Goal: Complete application form

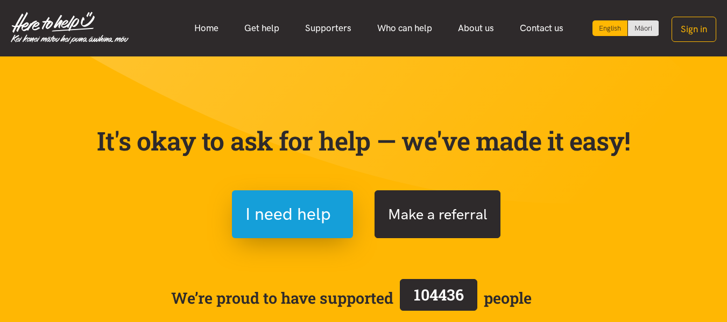
click at [435, 207] on button "Make a referral" at bounding box center [437, 214] width 126 height 48
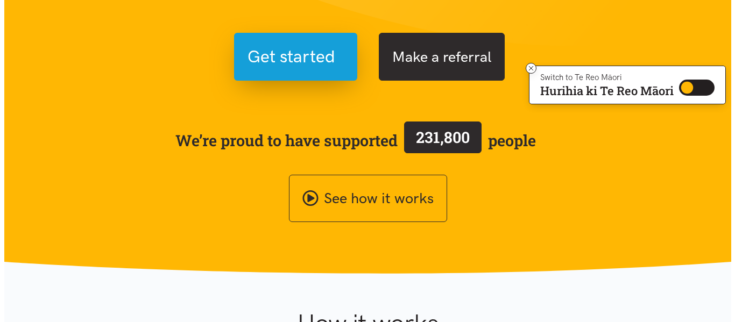
scroll to position [157, 0]
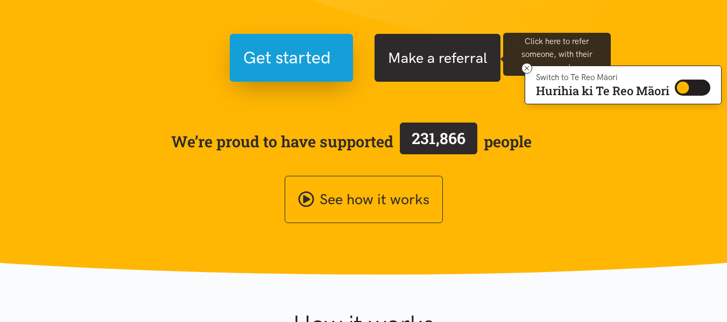
click at [451, 74] on button "Make a referral" at bounding box center [437, 58] width 126 height 48
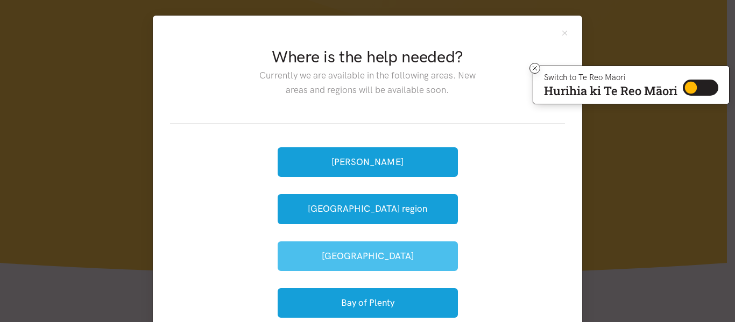
click at [364, 260] on button "[GEOGRAPHIC_DATA]" at bounding box center [368, 257] width 180 height 30
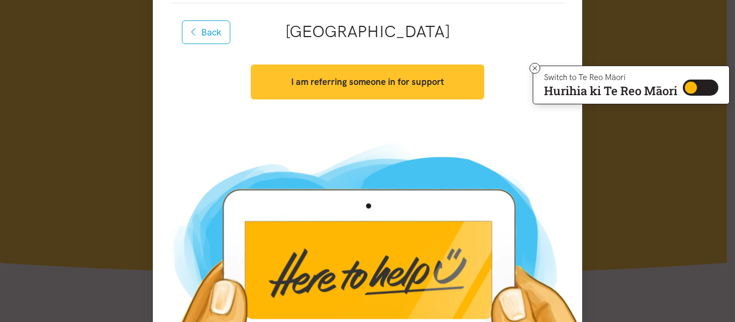
scroll to position [120, 0]
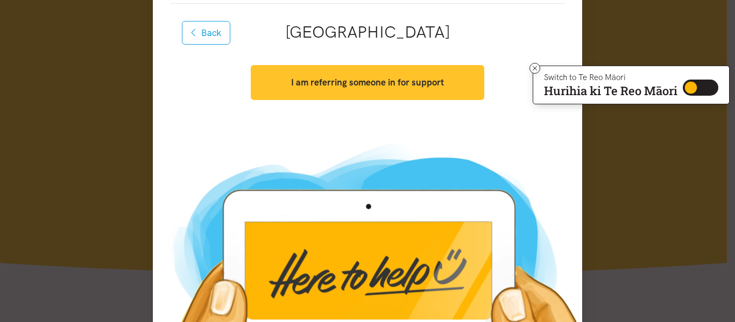
click at [360, 90] on button "I am referring someone in for support" at bounding box center [367, 82] width 233 height 35
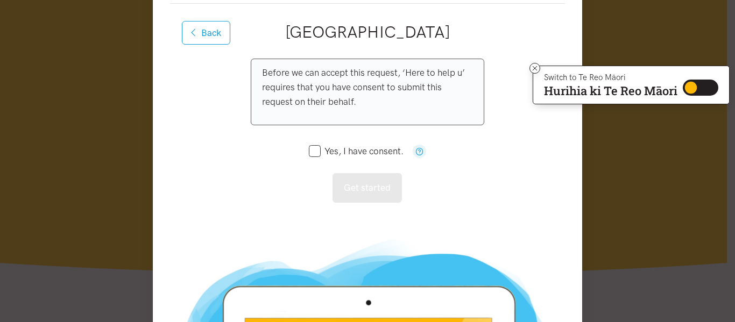
click at [315, 156] on icon at bounding box center [315, 151] width 12 height 12
click at [310, 153] on input "Yes, I have consent." at bounding box center [356, 151] width 95 height 9
checkbox input "true"
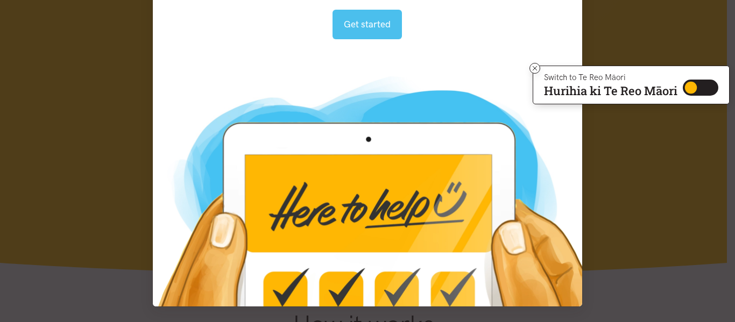
click at [371, 27] on button "Get started" at bounding box center [366, 25] width 69 height 30
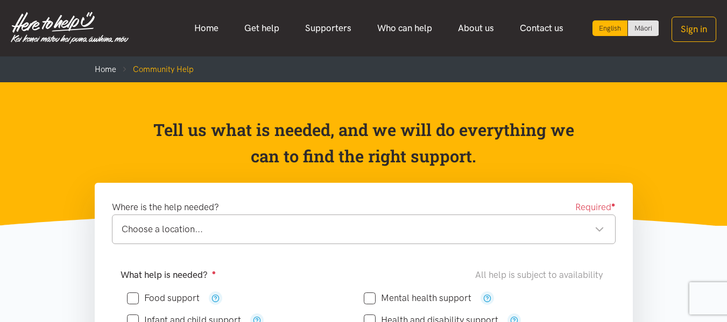
scroll to position [97, 0]
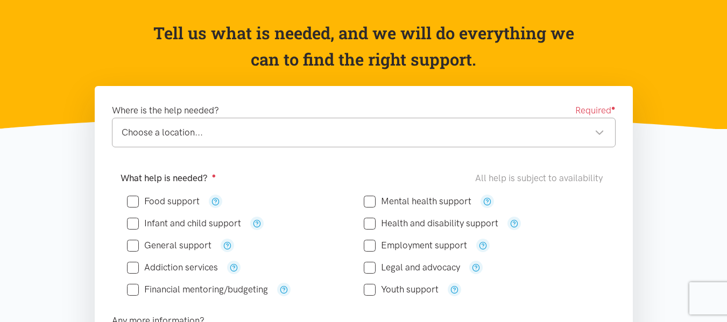
click at [179, 200] on input "Food support" at bounding box center [163, 201] width 73 height 9
checkbox input "true"
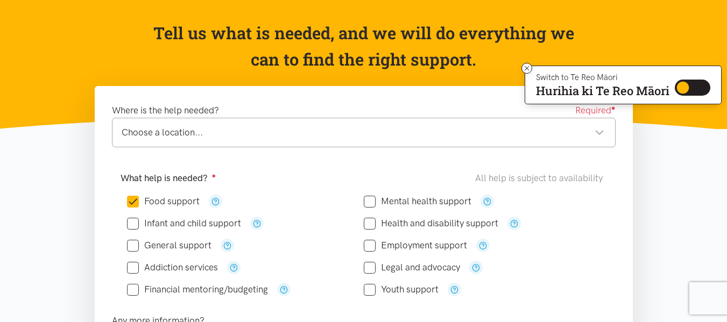
click at [218, 123] on div "Choose a location... Choose a location..." at bounding box center [364, 133] width 504 height 30
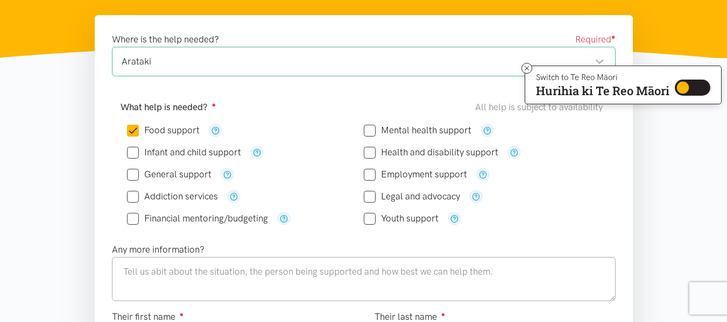
scroll to position [267, 0]
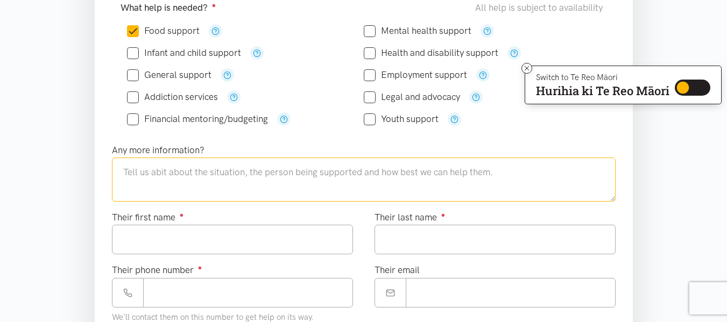
click at [244, 182] on textarea at bounding box center [364, 180] width 504 height 44
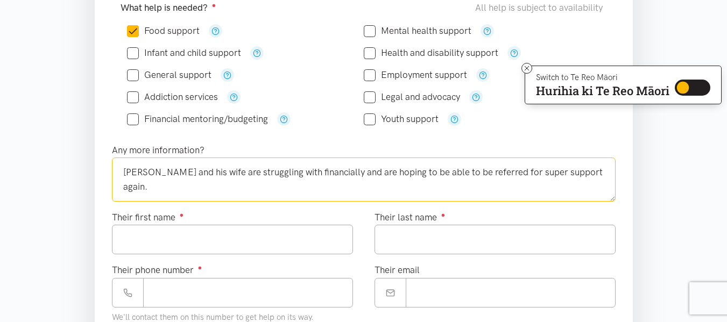
type textarea "[PERSON_NAME] and his wife are struggling with financially and are hoping to be…"
click at [217, 240] on input "Their first name ●" at bounding box center [232, 240] width 241 height 30
type input "*"
type input "******"
type input "*"
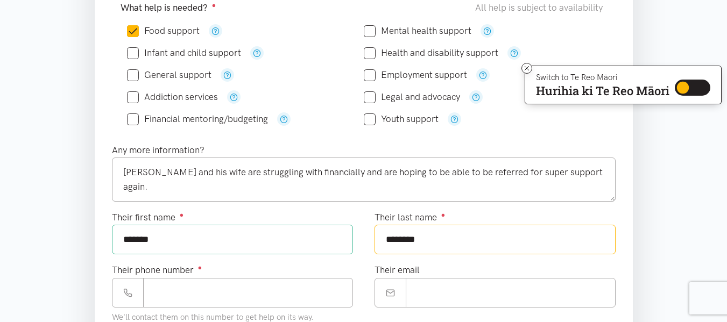
type input "*******"
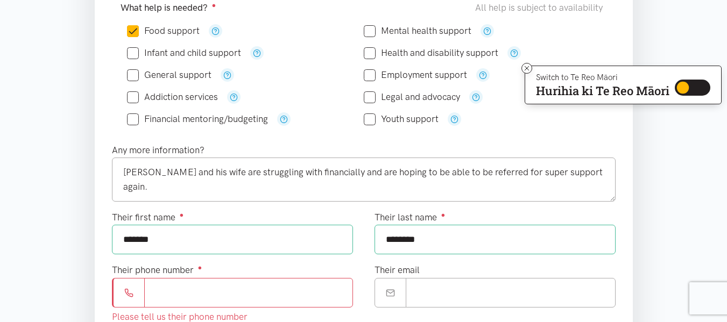
paste input "**********"
type input "**********"
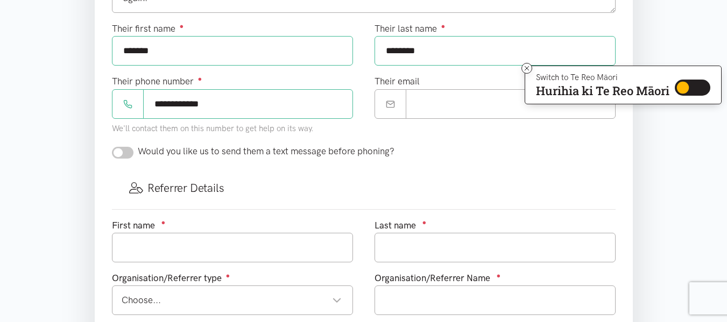
scroll to position [457, 0]
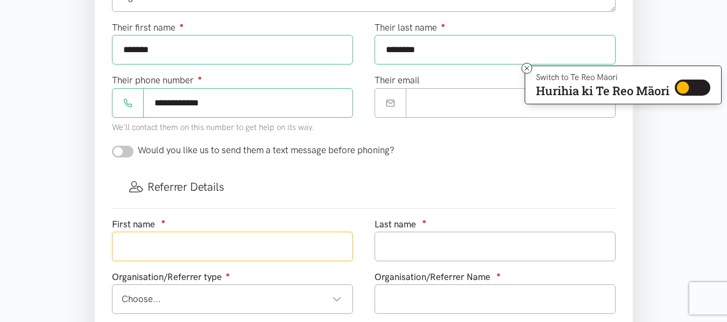
click at [249, 245] on input "text" at bounding box center [232, 247] width 241 height 30
type input "[PERSON_NAME]"
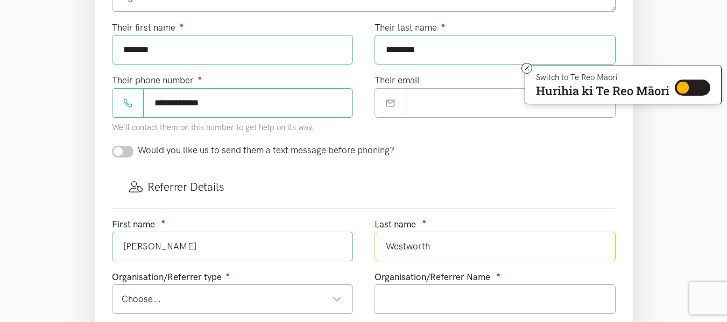
type input "Westworth"
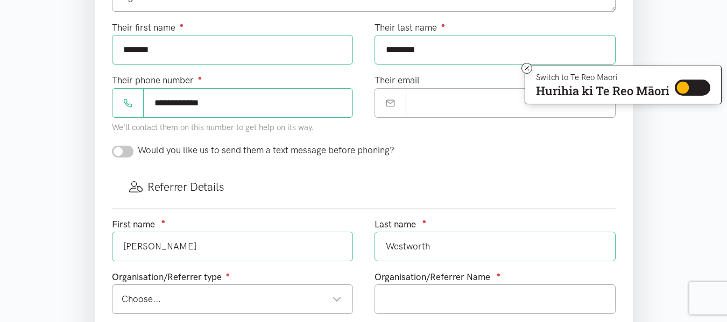
click at [228, 319] on div "Organisation/Referrer type ● Choose... Choose... Choose... Community provider H…" at bounding box center [232, 296] width 263 height 53
click at [233, 305] on div "Choose..." at bounding box center [232, 299] width 220 height 15
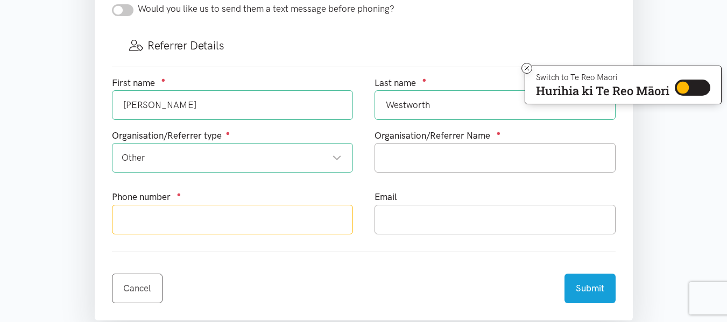
click at [292, 229] on input "text" at bounding box center [232, 220] width 241 height 30
type input "075780869"
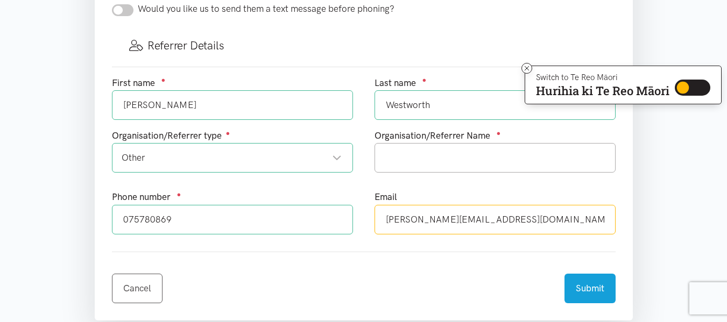
type input "[PERSON_NAME][EMAIL_ADDRESS][DOMAIN_NAME]"
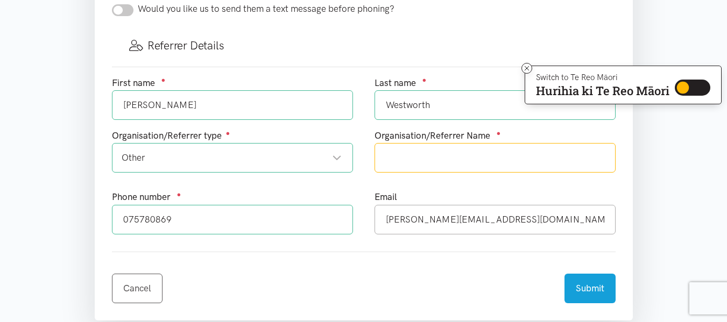
click at [497, 145] on input "text" at bounding box center [494, 158] width 241 height 30
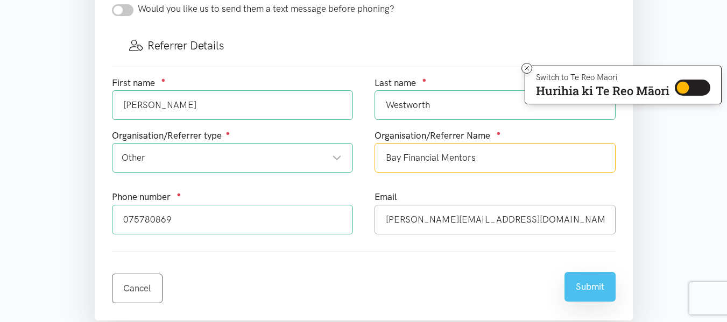
type input "Bay Financial Mentors"
click at [596, 284] on button "Submit" at bounding box center [589, 287] width 51 height 30
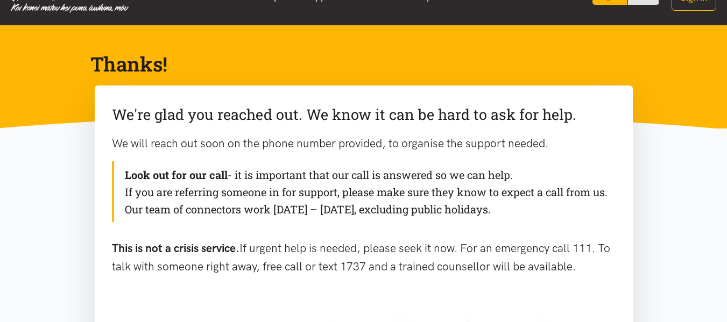
scroll to position [32, 0]
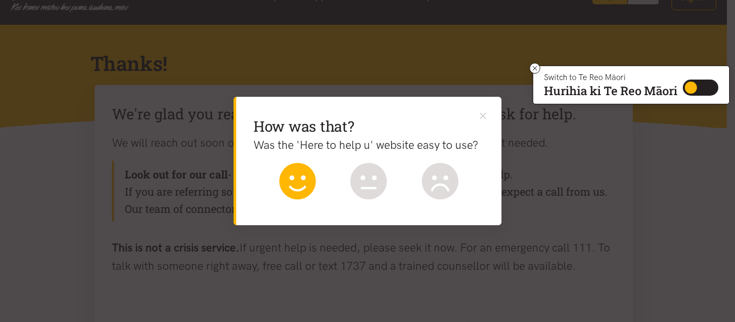
click at [305, 176] on icon at bounding box center [297, 181] width 37 height 37
